Goal: Book appointment/travel/reservation

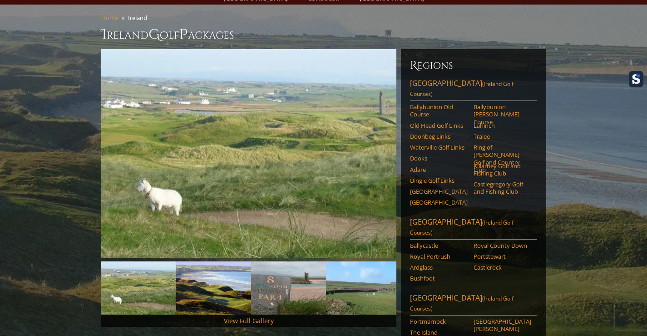
scroll to position [45, 0]
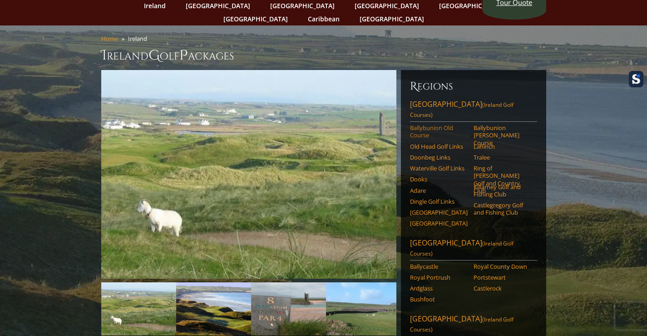
click at [413, 124] on link "Ballybunion Old Course" at bounding box center [439, 131] width 58 height 15
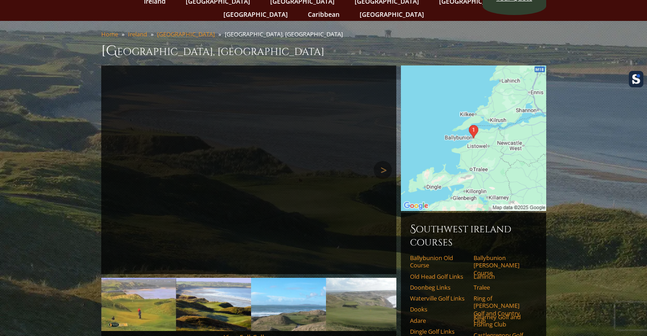
scroll to position [45, 0]
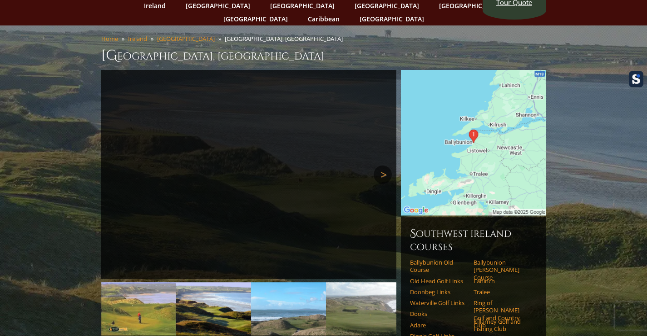
click at [381, 165] on link "Next" at bounding box center [383, 174] width 18 height 18
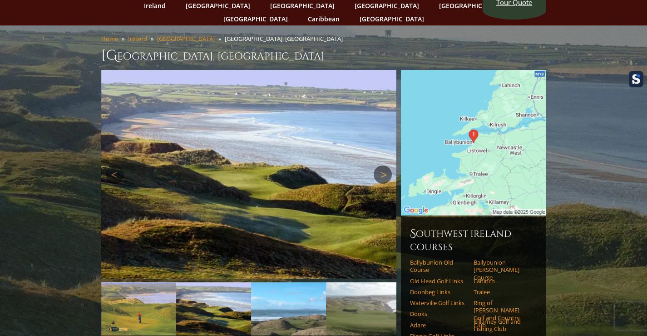
click at [381, 165] on link "Next" at bounding box center [383, 174] width 18 height 18
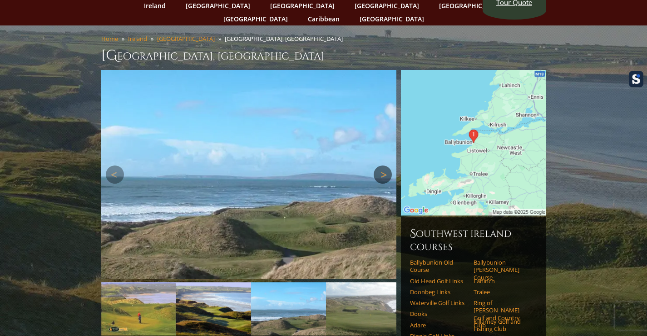
click at [381, 165] on link "Next" at bounding box center [383, 174] width 18 height 18
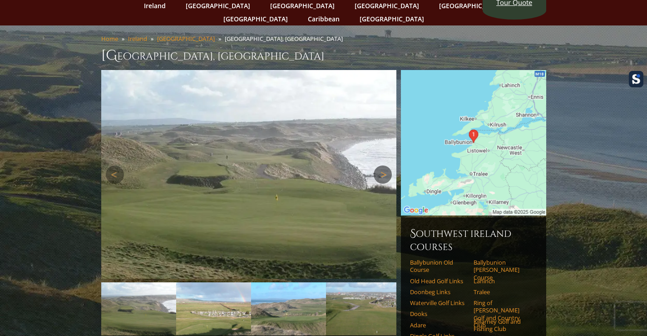
click at [381, 165] on link "Next" at bounding box center [383, 174] width 18 height 18
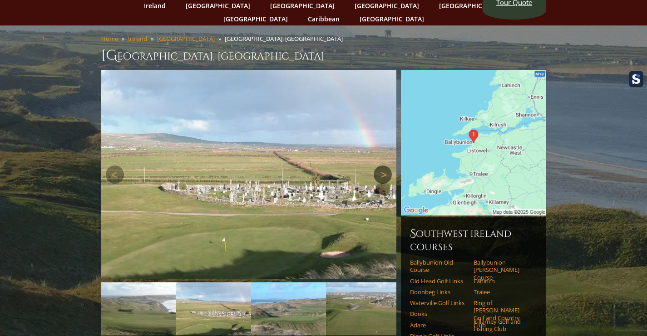
click at [381, 165] on link "Next" at bounding box center [383, 174] width 18 height 18
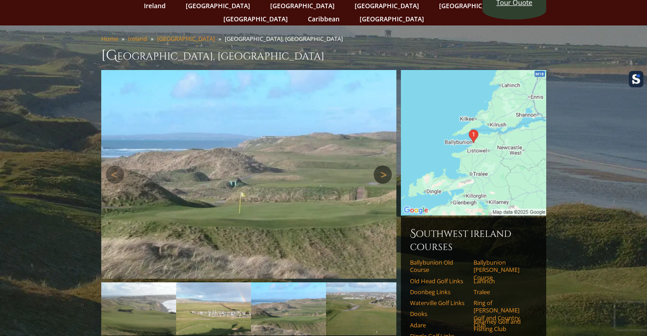
click at [381, 165] on link "Next" at bounding box center [383, 174] width 18 height 18
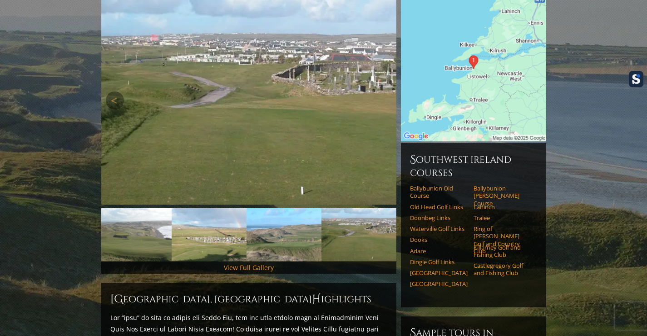
scroll to position [91, 0]
